Goal: Navigation & Orientation: Find specific page/section

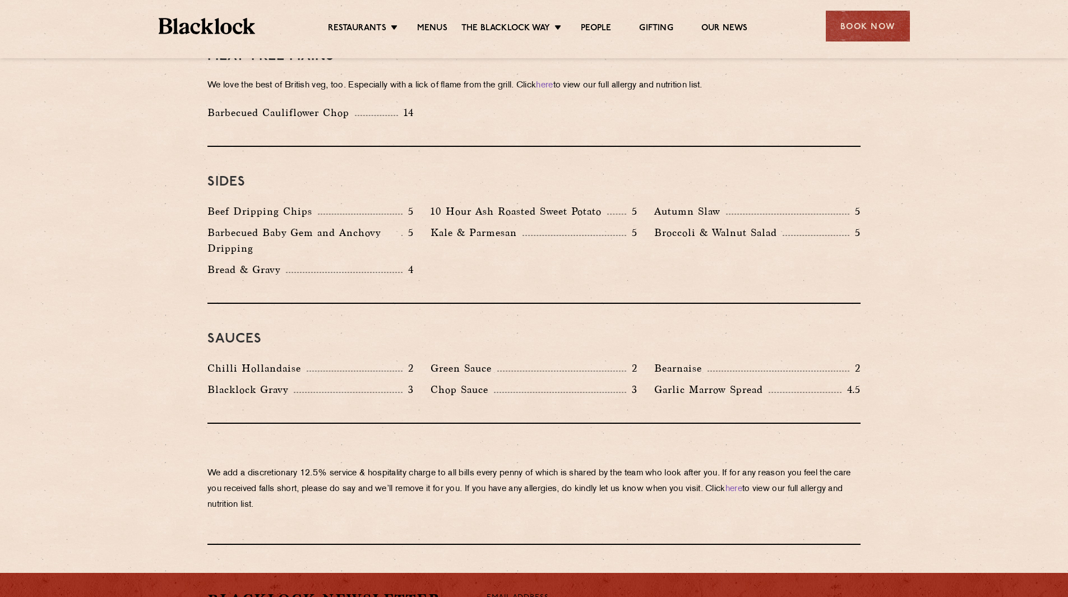
scroll to position [1514, 0]
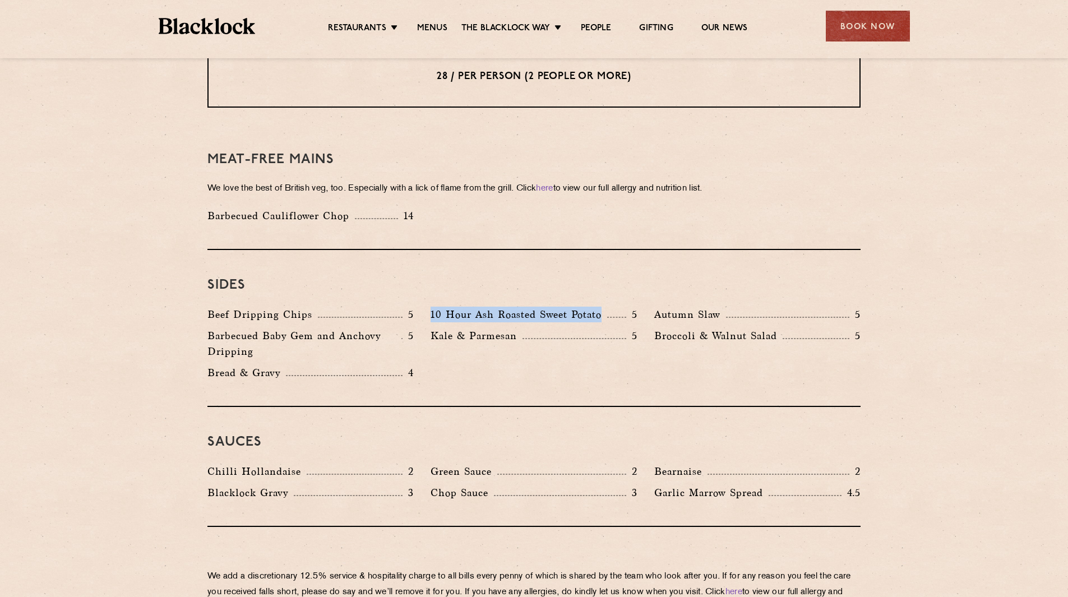
drag, startPoint x: 603, startPoint y: 300, endPoint x: 428, endPoint y: 302, distance: 174.9
click at [428, 307] on div "10 Hour Ash Roasted Sweet Potato 5" at bounding box center [533, 317] width 223 height 21
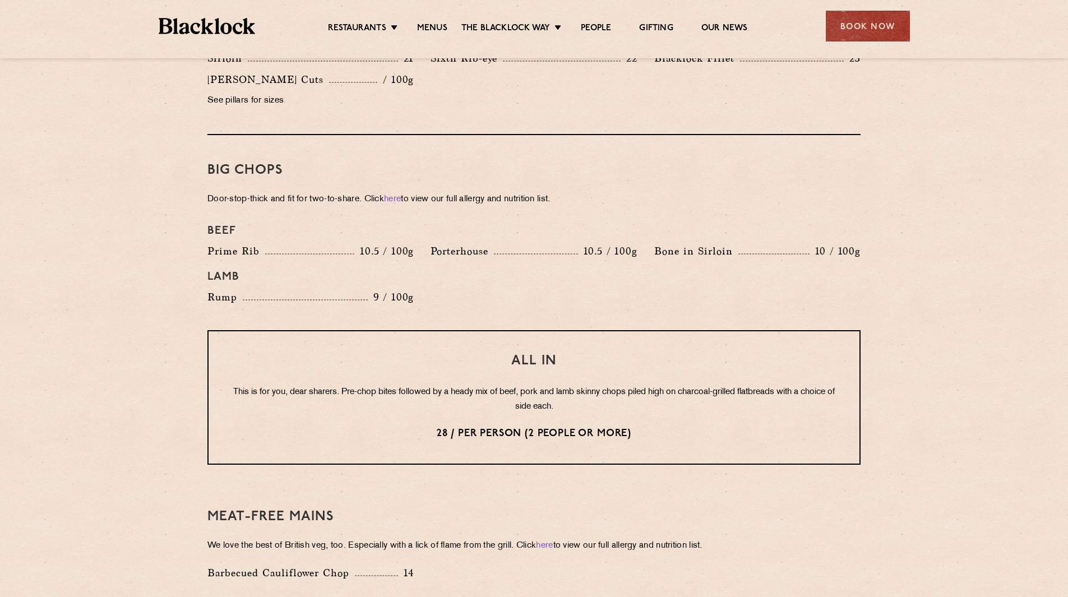
scroll to position [1036, 0]
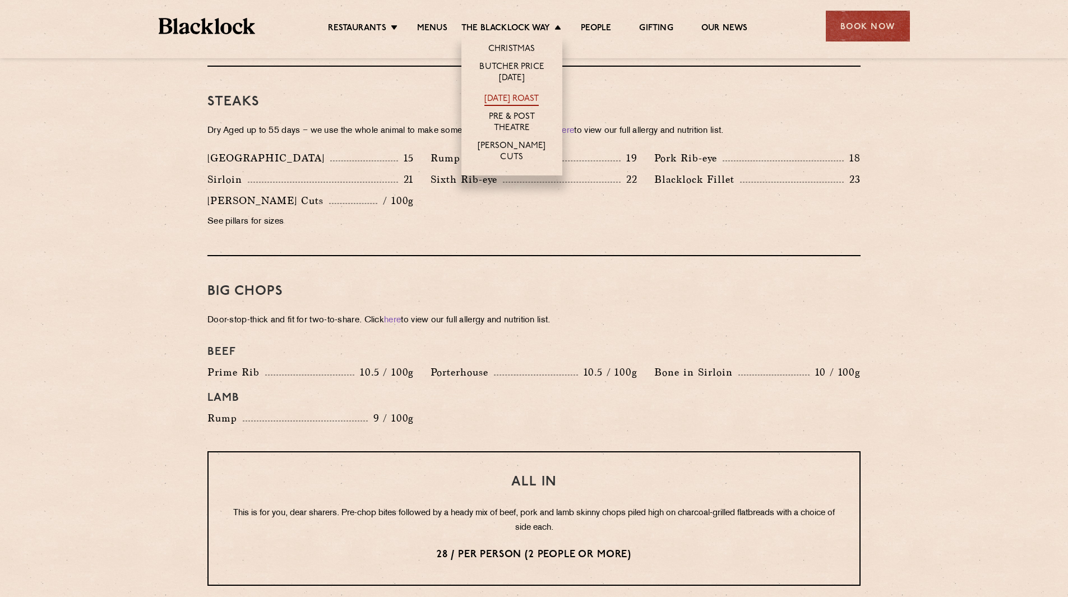
click at [529, 94] on link "[DATE] Roast" at bounding box center [511, 100] width 54 height 12
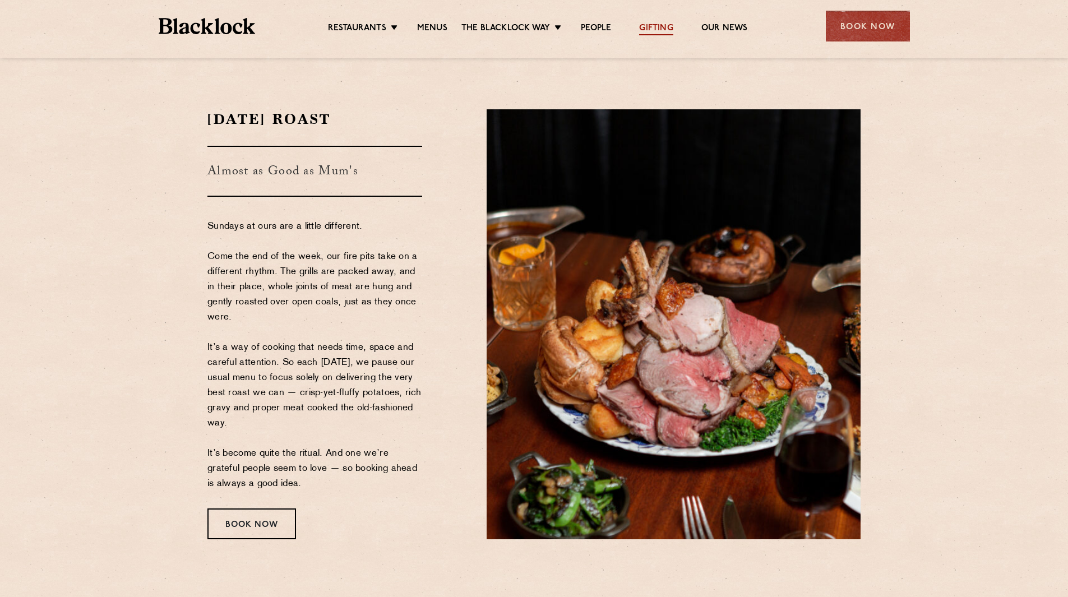
click at [644, 27] on link "Gifting" at bounding box center [656, 29] width 34 height 12
click at [600, 39] on div "Restaurants Soho City Shoreditch Covent Garden Canary Wharf Manchester Birmingh…" at bounding box center [534, 25] width 785 height 50
click at [602, 28] on link "People" at bounding box center [596, 29] width 30 height 12
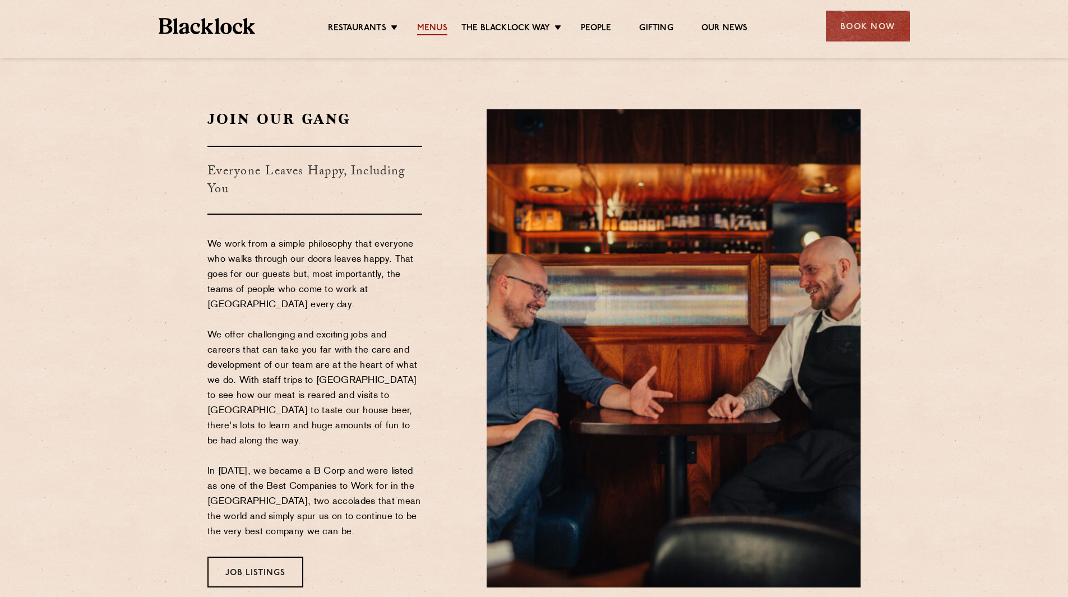
click at [432, 27] on link "Menus" at bounding box center [432, 29] width 30 height 12
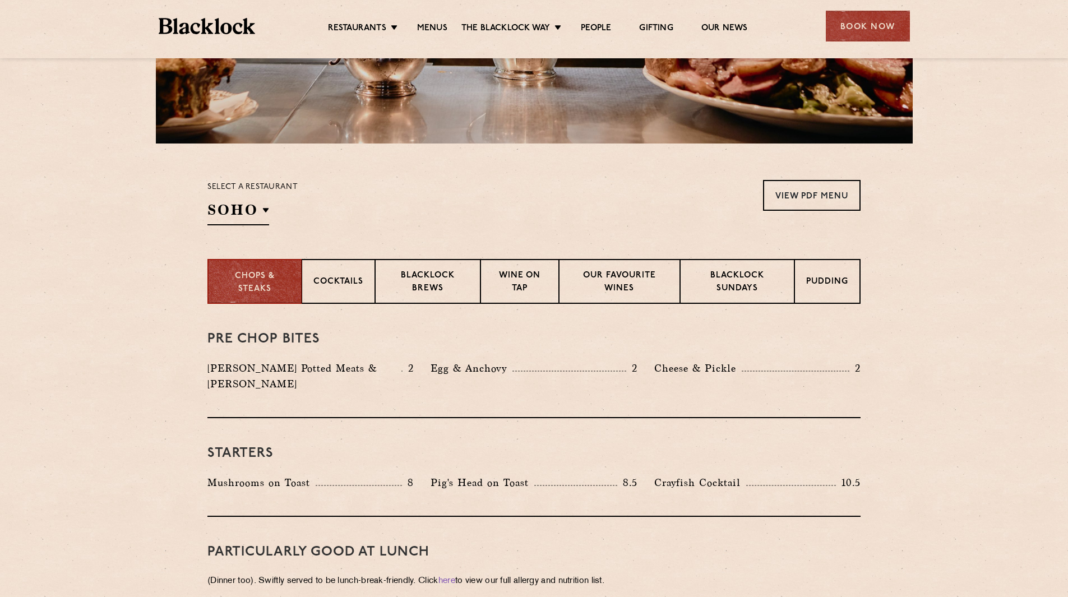
scroll to position [280, 0]
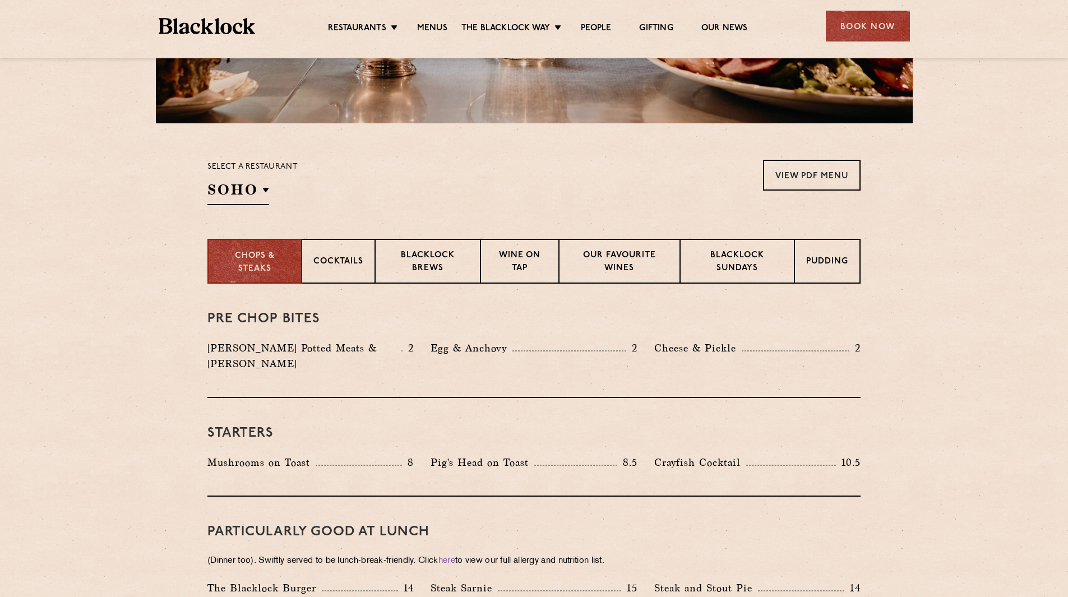
drag, startPoint x: 271, startPoint y: 283, endPoint x: 97, endPoint y: 287, distance: 173.8
click at [0, 0] on p "Shoreditch" at bounding box center [0, 0] width 0 height 0
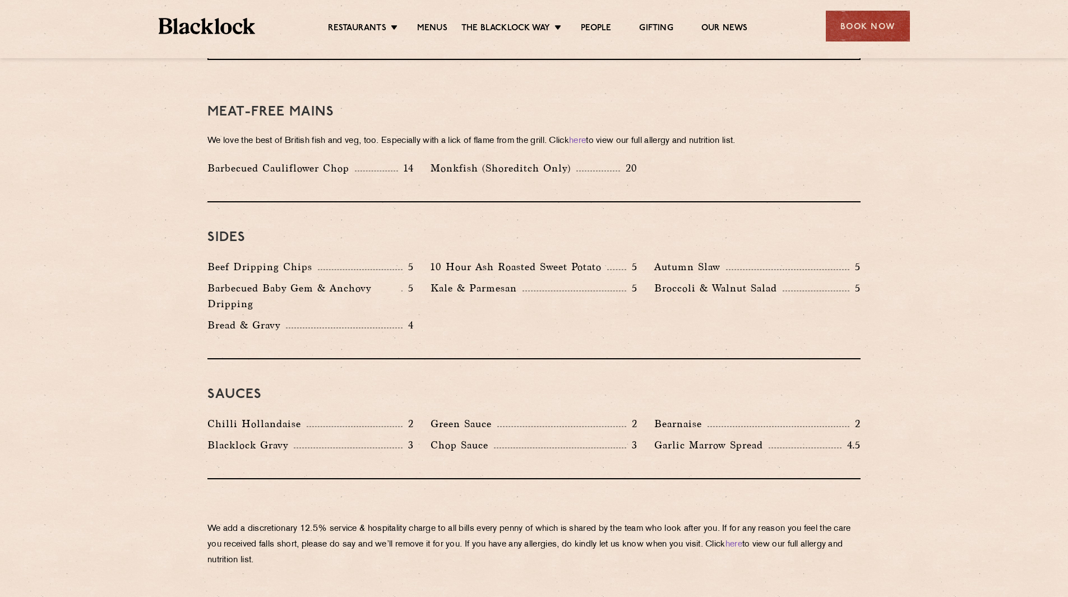
scroll to position [1626, 0]
